Goal: Task Accomplishment & Management: Use online tool/utility

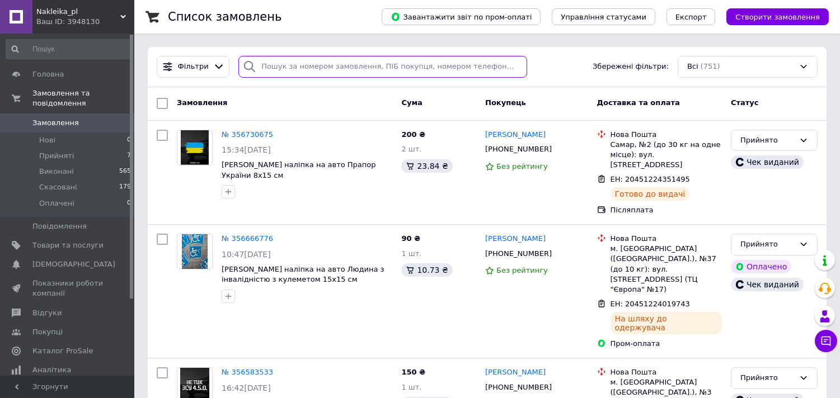
click at [311, 71] on input "search" at bounding box center [382, 67] width 289 height 22
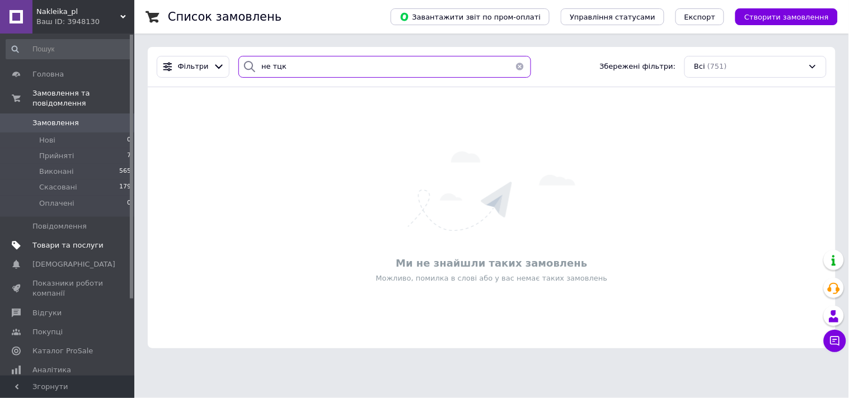
type input "не тцк"
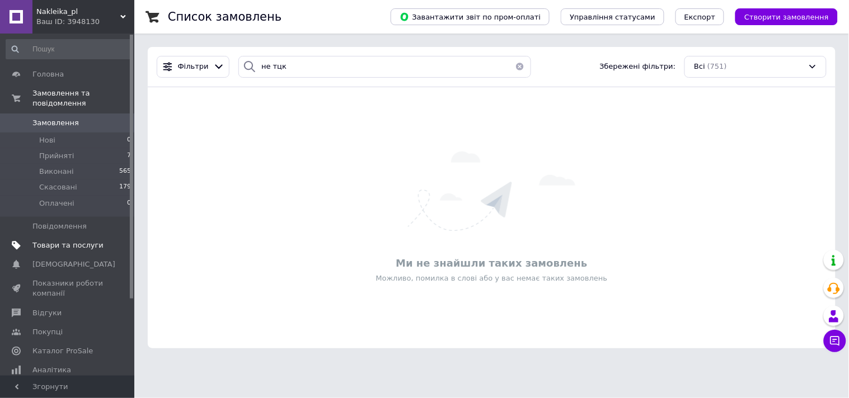
click at [83, 241] on span "Товари та послуги" at bounding box center [67, 246] width 71 height 10
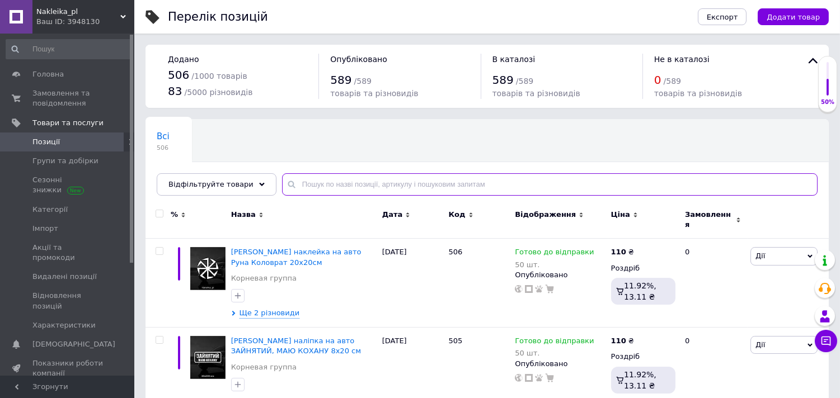
click at [340, 185] on input "text" at bounding box center [549, 184] width 535 height 22
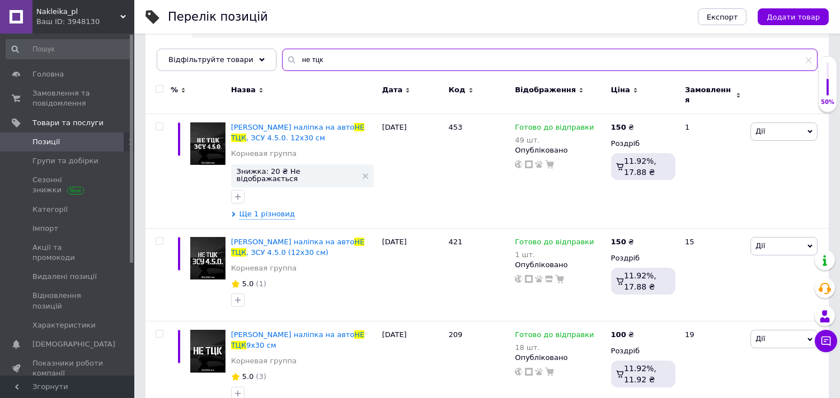
scroll to position [129, 0]
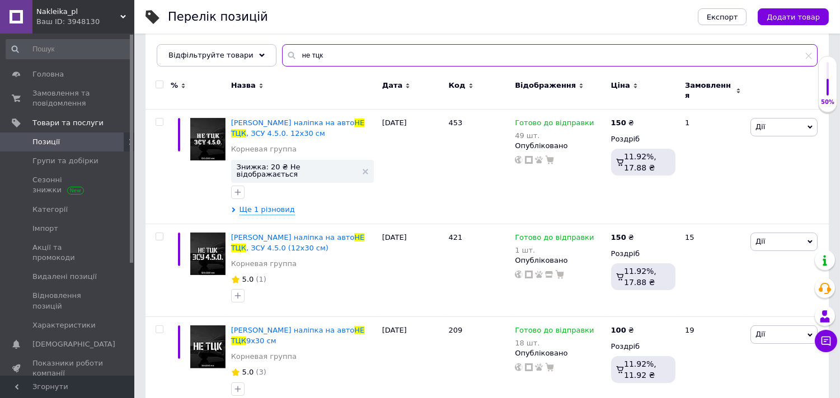
type input "не тцк"
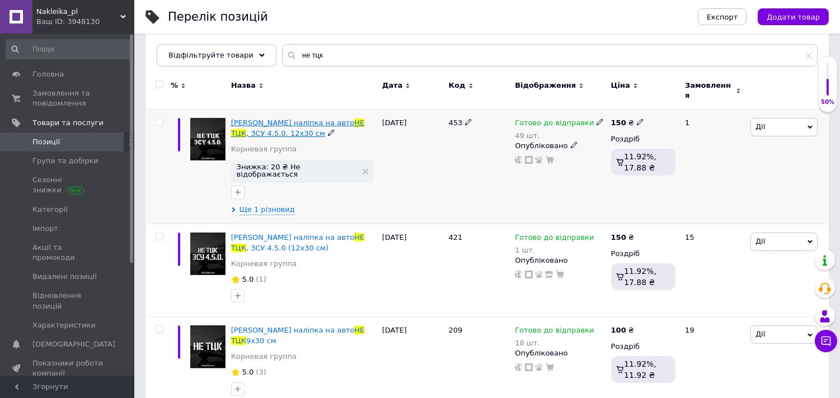
click at [271, 119] on span "[PERSON_NAME] наліпка на авто" at bounding box center [293, 123] width 124 height 8
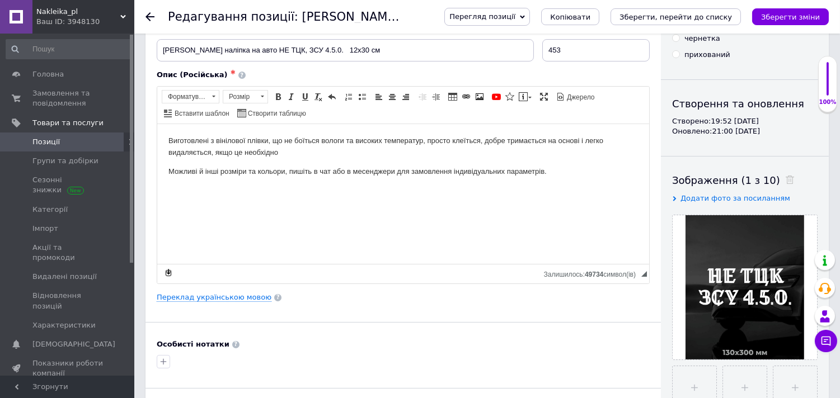
scroll to position [62, 0]
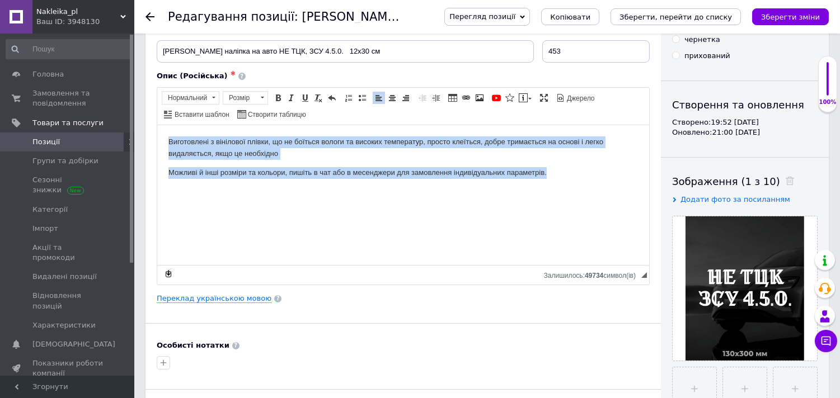
drag, startPoint x: 575, startPoint y: 206, endPoint x: 158, endPoint y: 140, distance: 422.0
click at [158, 140] on html "Виготовлені з вінілової плівки, що не боїться вологи та високих температур, про…" at bounding box center [403, 157] width 492 height 64
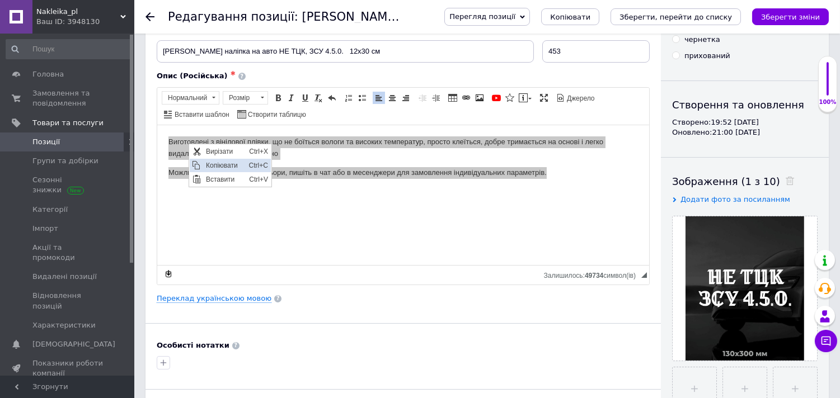
scroll to position [0, 0]
click at [218, 165] on span "Копіювати" at bounding box center [224, 165] width 43 height 13
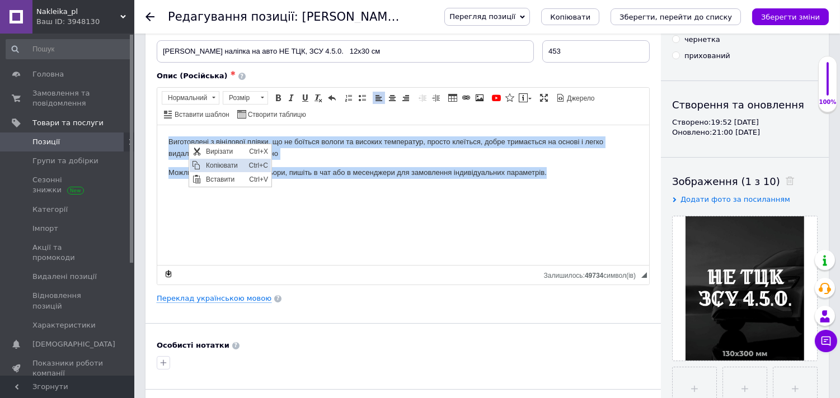
copy body "Виготовлені з вінілової плівки, що не боїться вологи та високих температур, про…"
